Goal: Task Accomplishment & Management: Manage account settings

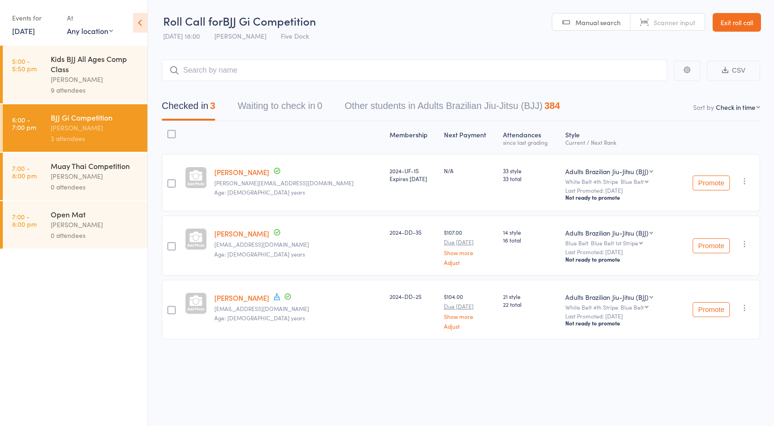
click at [112, 165] on div "Muay Thai Competition" at bounding box center [95, 165] width 89 height 10
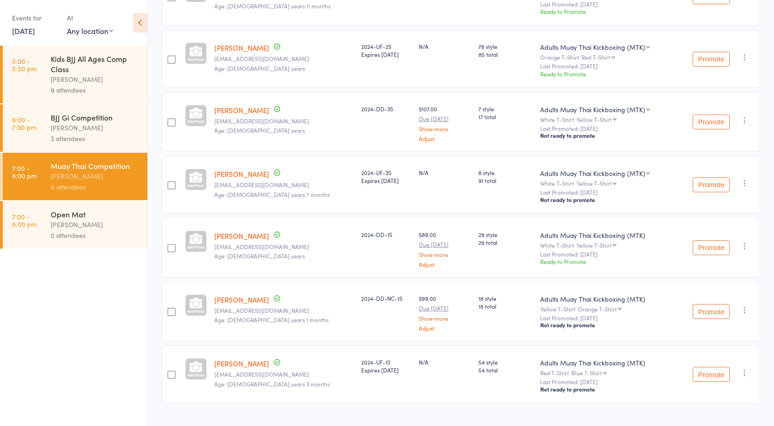
scroll to position [200, 0]
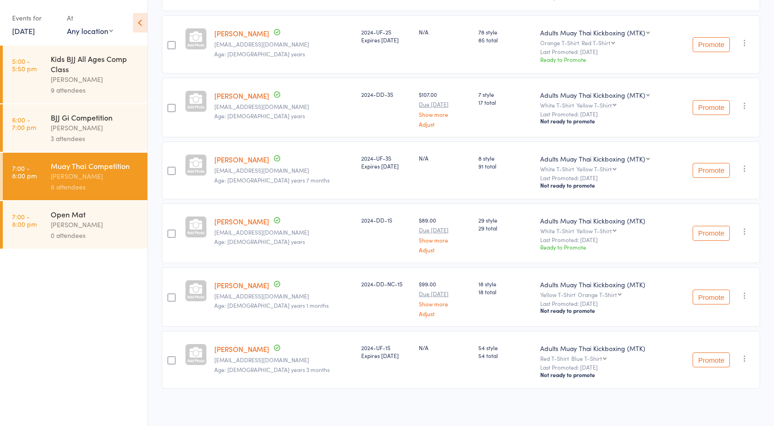
click at [105, 135] on div "3 attendees" at bounding box center [95, 138] width 89 height 11
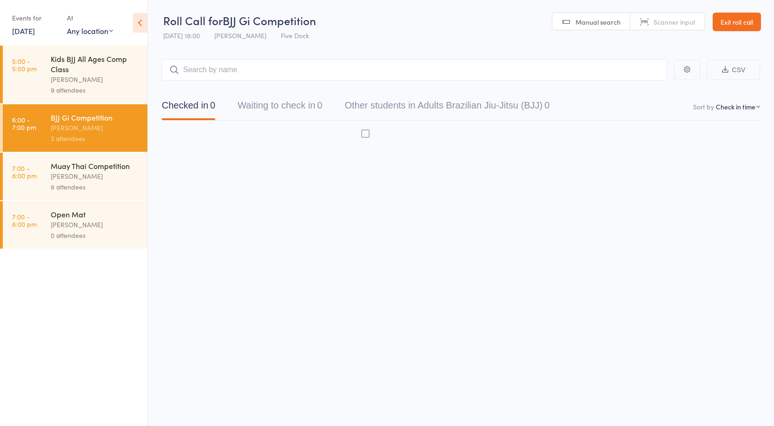
scroll to position [0, 0]
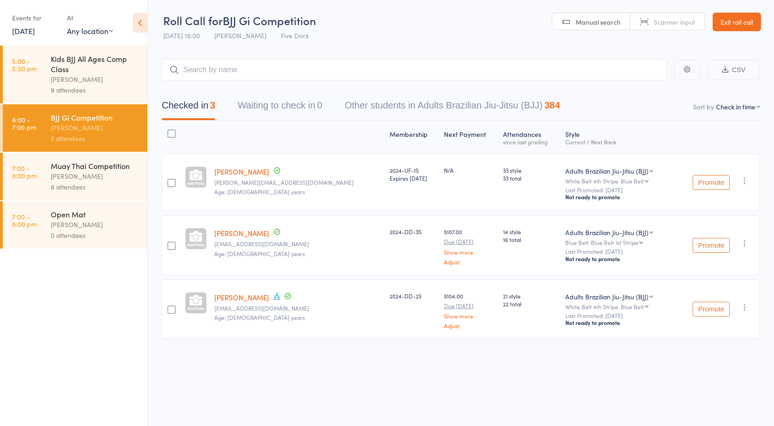
click at [99, 169] on div "Muay Thai Competition" at bounding box center [95, 165] width 89 height 10
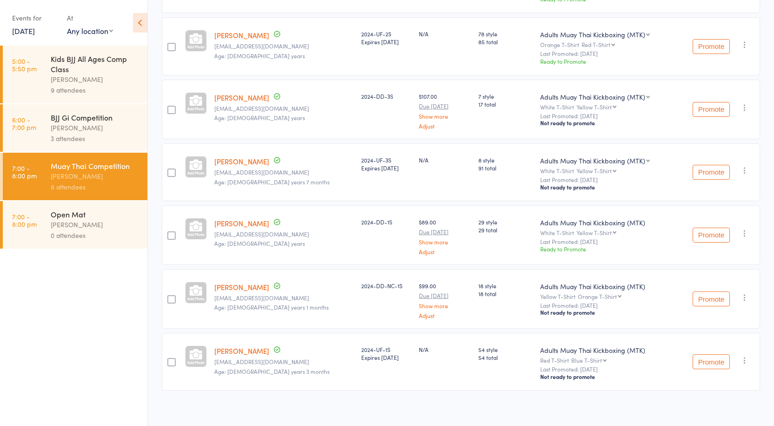
scroll to position [200, 0]
click at [109, 223] on div "[PERSON_NAME]" at bounding box center [95, 224] width 89 height 11
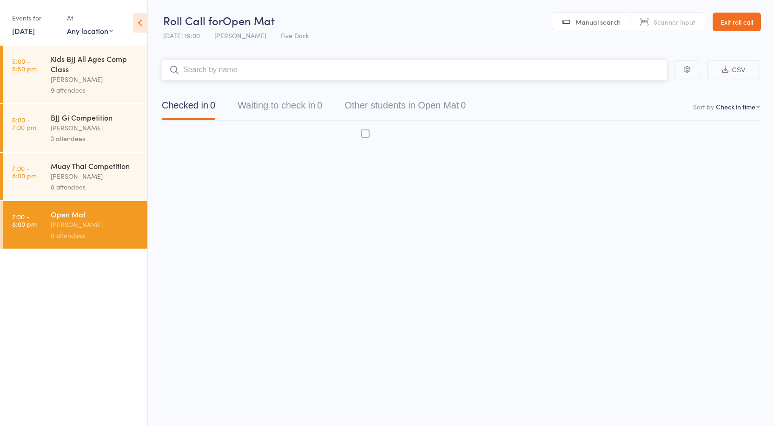
scroll to position [0, 0]
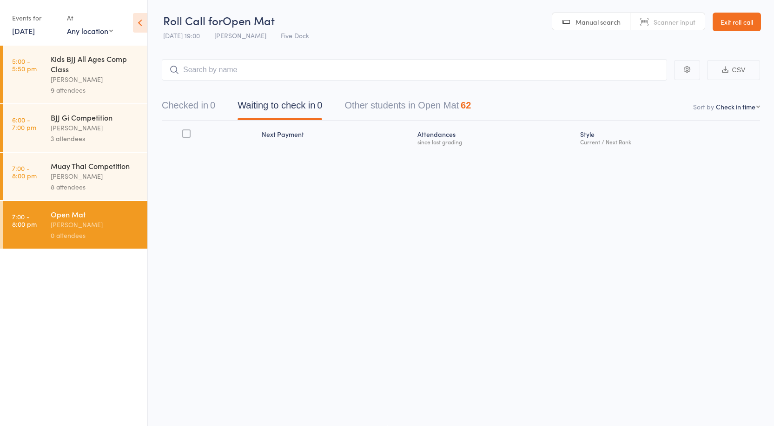
click at [80, 172] on div "[PERSON_NAME]" at bounding box center [95, 176] width 89 height 11
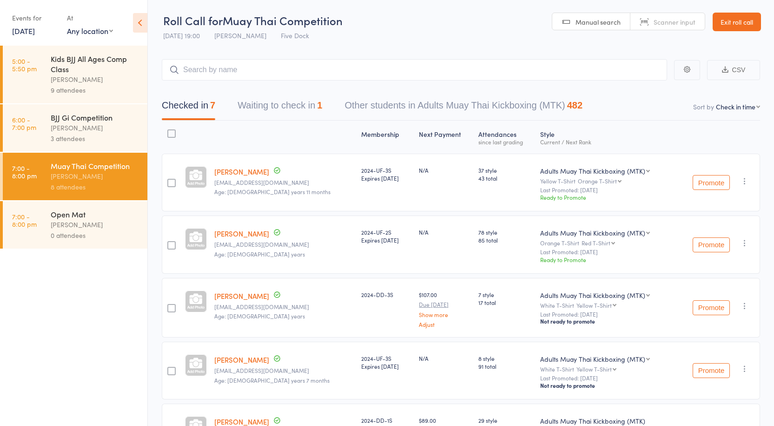
click at [264, 104] on button "Waiting to check in 1" at bounding box center [280, 107] width 85 height 25
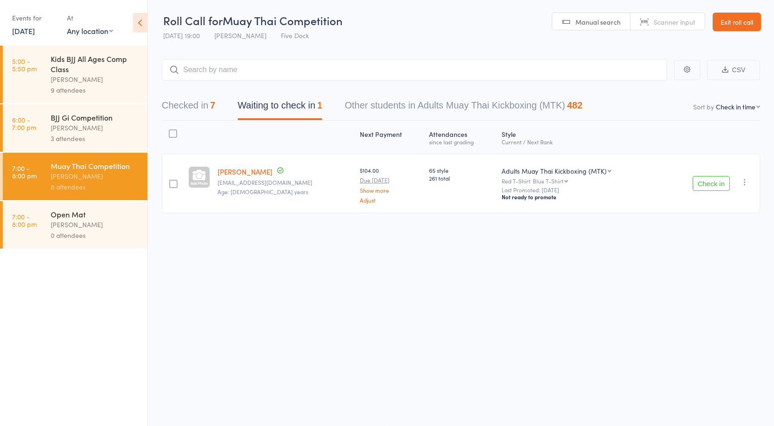
click at [747, 181] on icon "button" at bounding box center [744, 181] width 9 height 9
click at [707, 272] on li "Remove" at bounding box center [712, 275] width 77 height 13
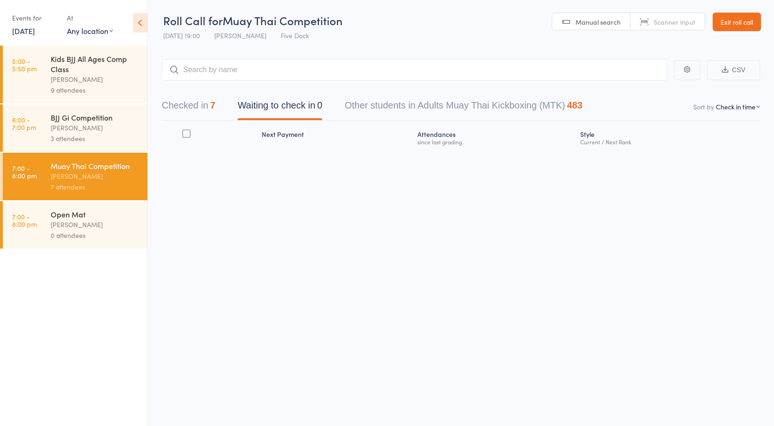
click at [64, 72] on div "Kids BJJ All Ages Comp Class" at bounding box center [95, 63] width 89 height 20
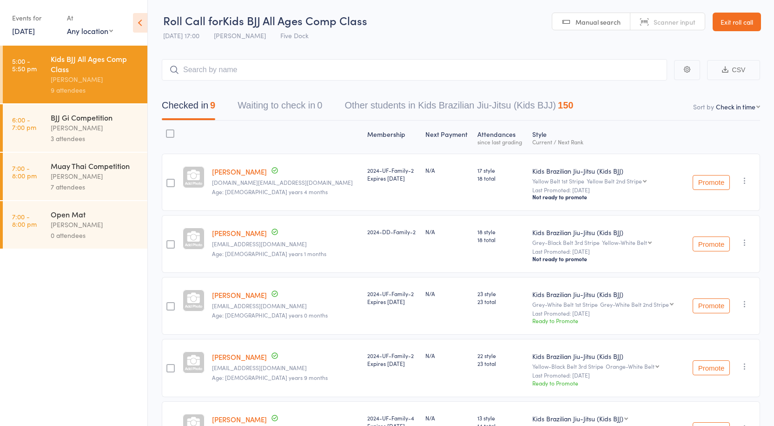
click at [88, 123] on div "[PERSON_NAME]" at bounding box center [95, 127] width 89 height 11
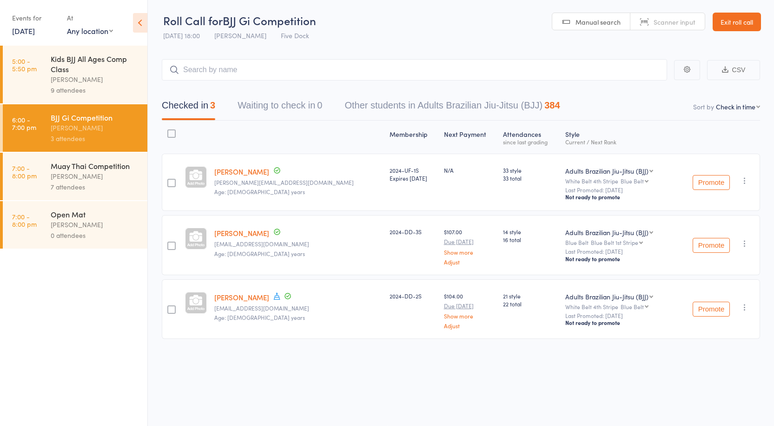
click at [112, 173] on div "[PERSON_NAME]" at bounding box center [95, 176] width 89 height 11
